Goal: Find contact information: Find contact information

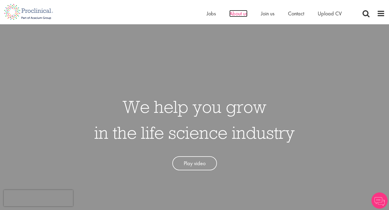
click at [237, 16] on span "About us" at bounding box center [238, 13] width 18 height 7
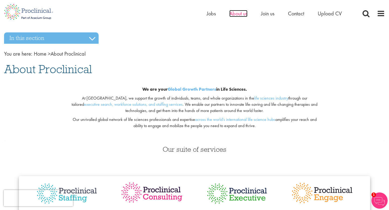
click at [243, 14] on span "About us" at bounding box center [238, 13] width 18 height 7
click at [266, 13] on span "Join us" at bounding box center [267, 13] width 13 height 7
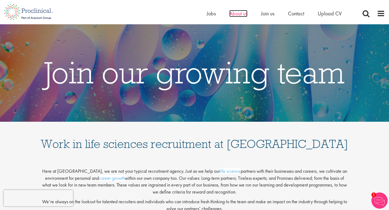
click at [238, 15] on span "About us" at bounding box center [238, 13] width 18 height 7
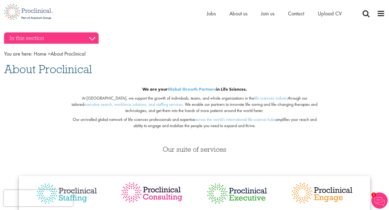
click at [94, 39] on h3 "In this section" at bounding box center [51, 37] width 94 height 11
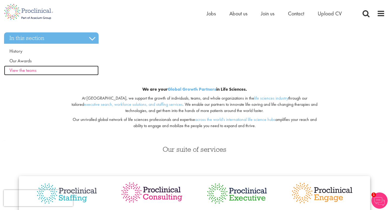
click at [34, 69] on span "View the teams" at bounding box center [22, 70] width 27 height 6
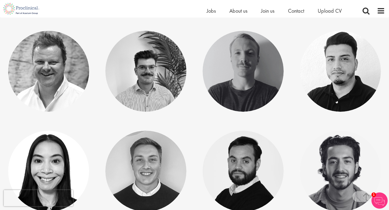
scroll to position [548, 0]
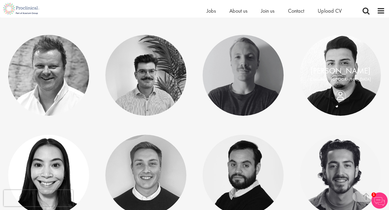
click at [341, 86] on div "Anderson Maldonado Consultant - North America" at bounding box center [340, 75] width 81 height 21
click at [333, 71] on link "Anderson Maldonado" at bounding box center [340, 71] width 60 height 10
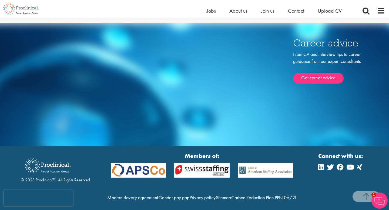
scroll to position [416, 0]
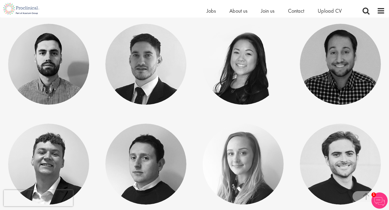
scroll to position [2749, 0]
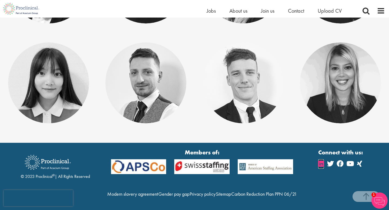
click at [321, 160] on icon at bounding box center [321, 163] width 6 height 6
click at [323, 160] on icon at bounding box center [321, 163] width 6 height 6
click at [321, 160] on icon at bounding box center [321, 163] width 6 height 6
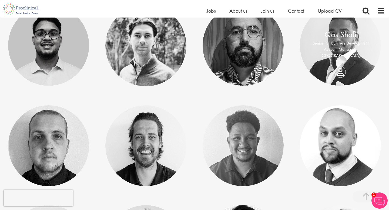
scroll to position [1702, 0]
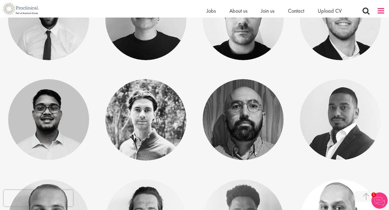
click at [380, 13] on span at bounding box center [380, 11] width 8 height 8
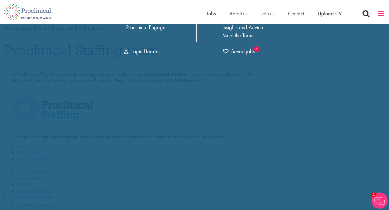
scroll to position [0, 0]
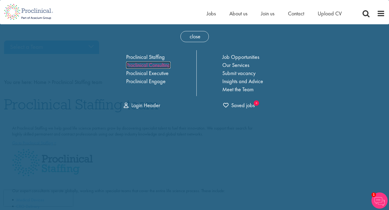
click at [165, 67] on link "Proclinical Consulting" at bounding box center [148, 65] width 44 height 7
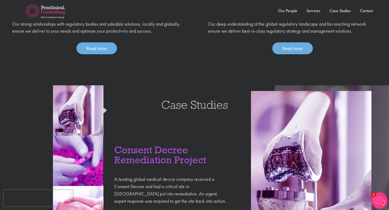
scroll to position [406, 0]
